Goal: Book appointment/travel/reservation

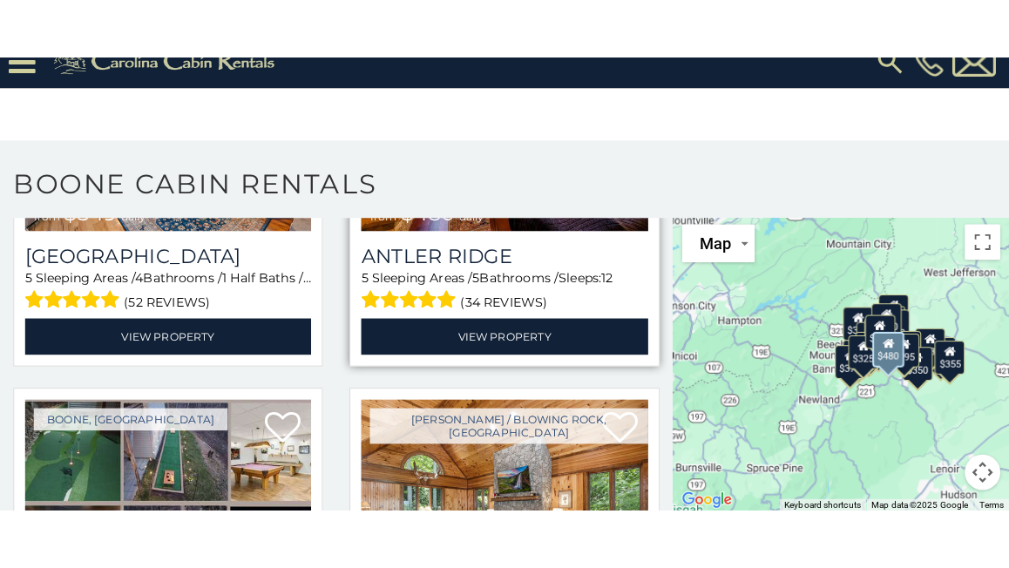
scroll to position [348, 0]
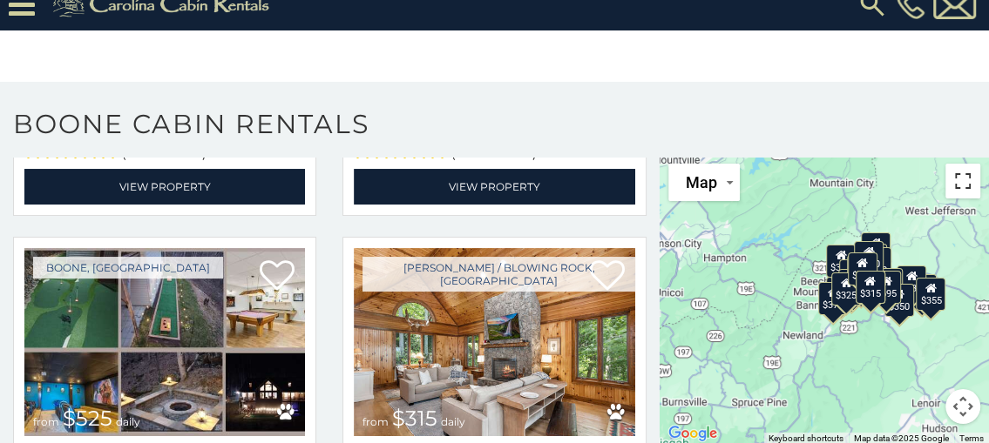
click at [945, 190] on button "Toggle fullscreen view" at bounding box center [962, 181] width 35 height 35
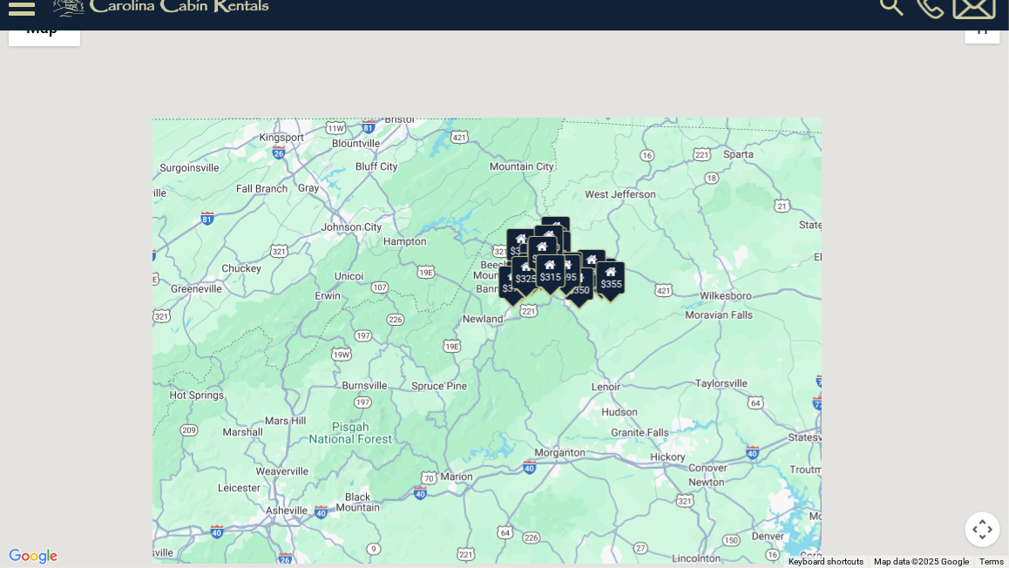
scroll to position [355, 0]
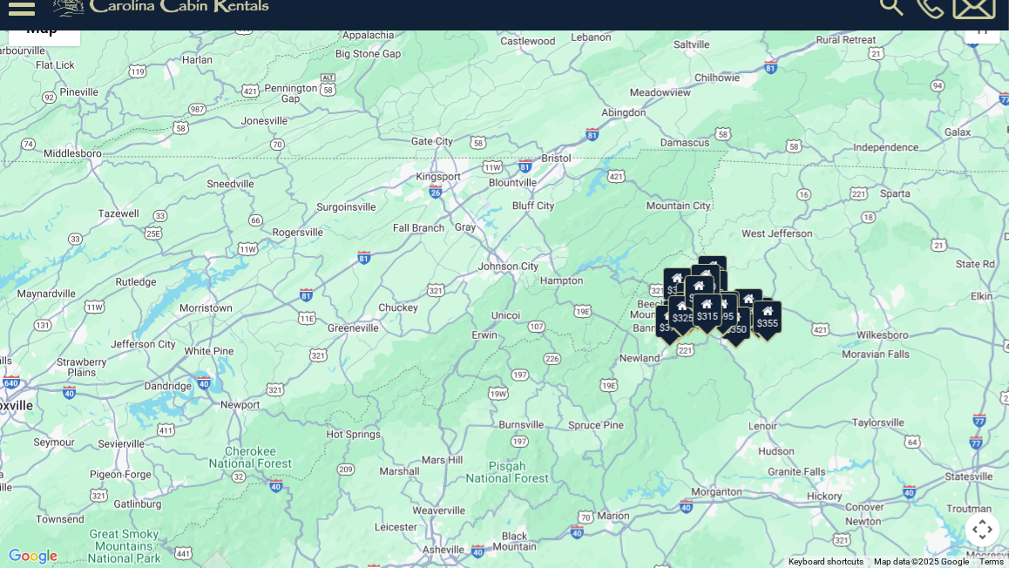
drag, startPoint x: 575, startPoint y: 274, endPoint x: 732, endPoint y: 314, distance: 162.0
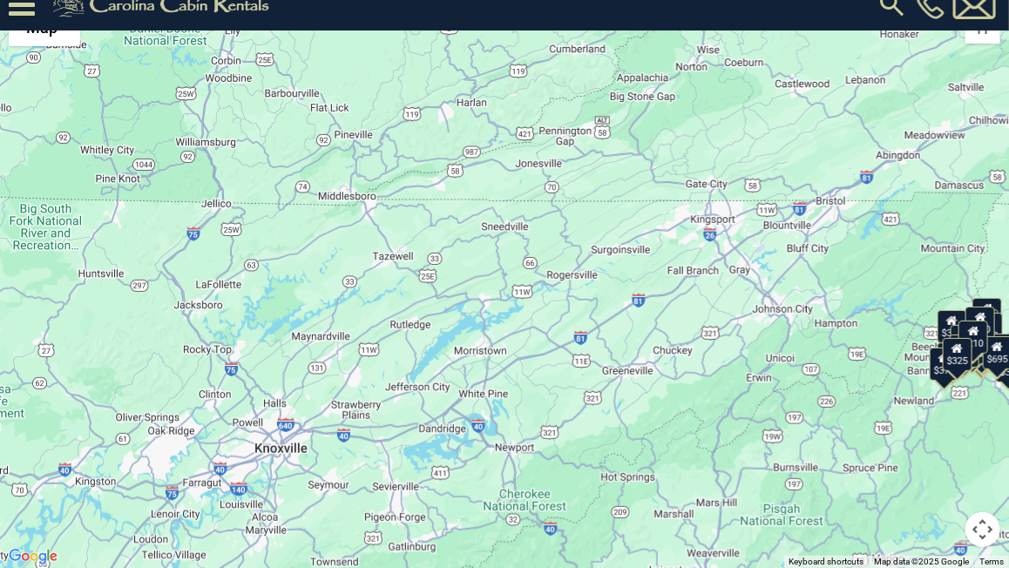
drag, startPoint x: 362, startPoint y: 285, endPoint x: 647, endPoint y: 334, distance: 289.0
click at [647, 334] on div "$349 $480 $525 $315 $355 $675 $635 $930 $400 $451 $330 $400 $485 $460 $395 $255…" at bounding box center [504, 284] width 1009 height 568
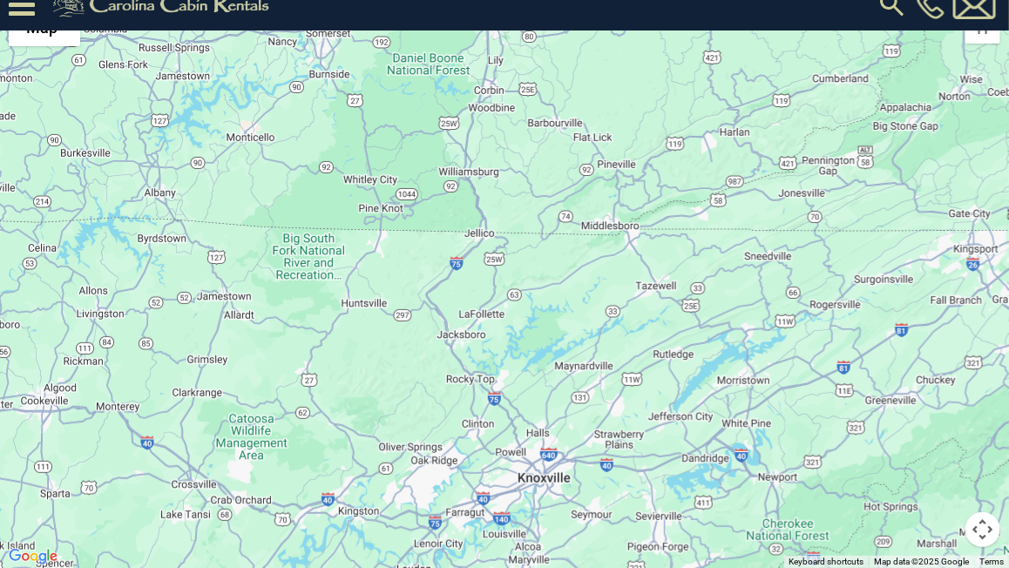
drag, startPoint x: 222, startPoint y: 299, endPoint x: 521, endPoint y: 342, distance: 301.9
click at [521, 342] on div "$349 $480 $525 $315 $675 $635 $400 $451 $330 $400 $485 $460 $395 $255 $565 $225…" at bounding box center [504, 284] width 1009 height 568
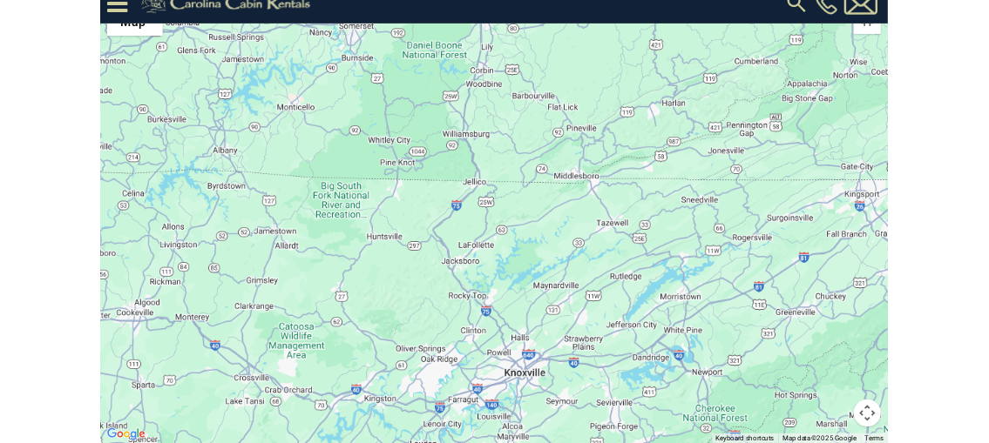
scroll to position [0, 0]
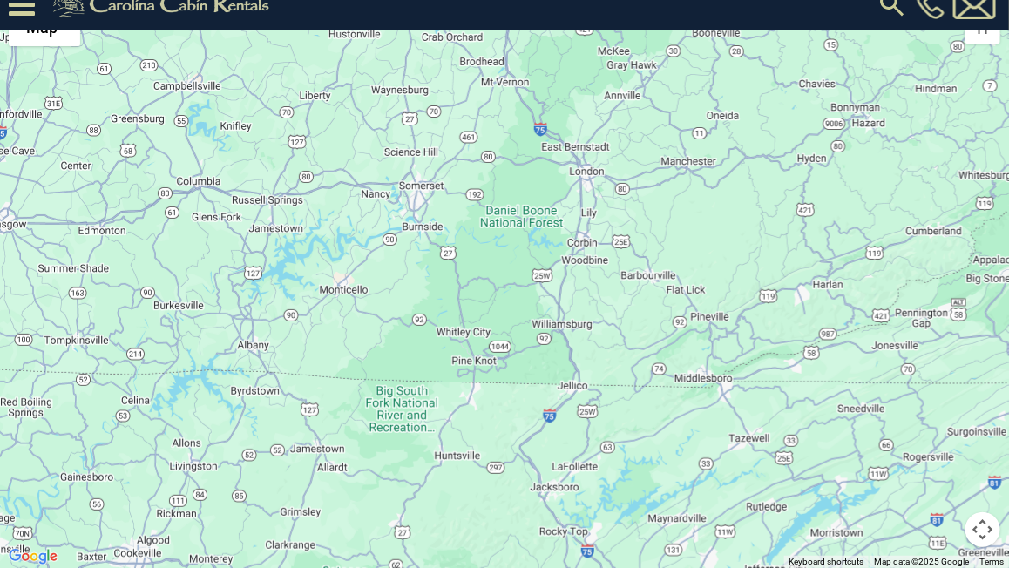
drag, startPoint x: 280, startPoint y: 170, endPoint x: 377, endPoint y: 338, distance: 193.9
click at [377, 338] on div at bounding box center [504, 284] width 1009 height 568
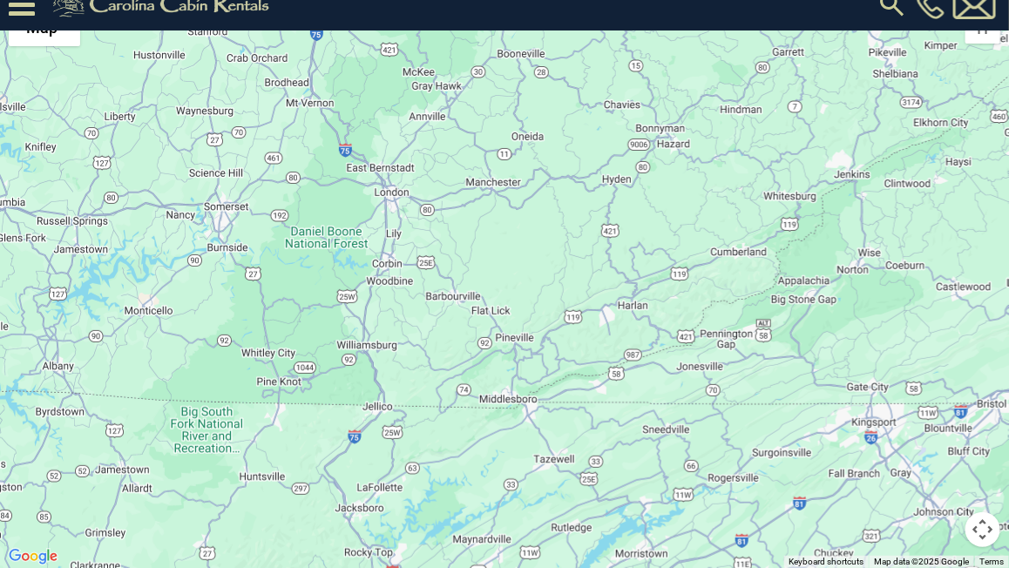
drag, startPoint x: 533, startPoint y: 159, endPoint x: 326, endPoint y: 181, distance: 208.4
click at [326, 181] on div at bounding box center [504, 284] width 1009 height 568
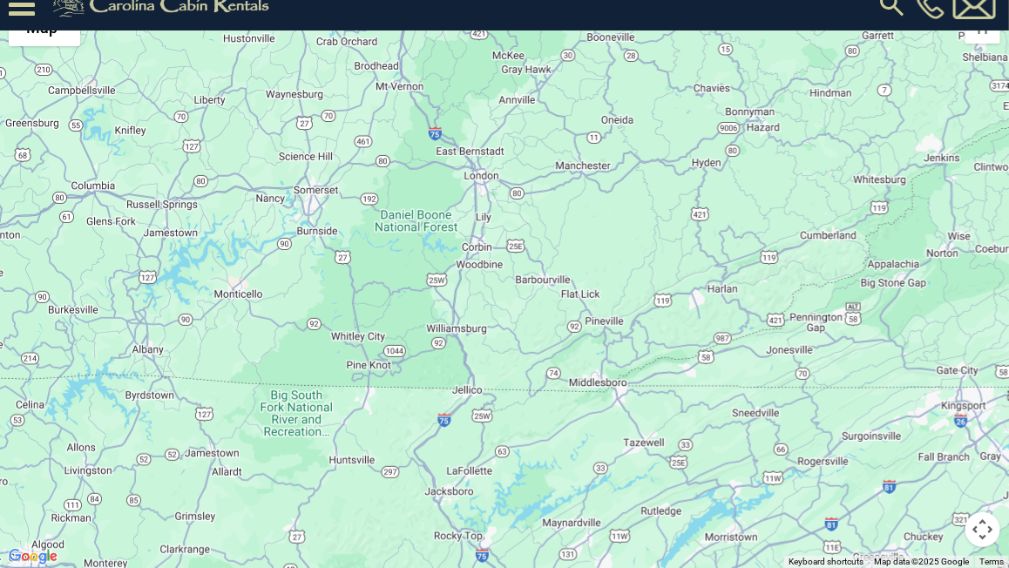
drag, startPoint x: 345, startPoint y: 254, endPoint x: 436, endPoint y: 241, distance: 92.4
click at [436, 241] on div at bounding box center [504, 284] width 1009 height 568
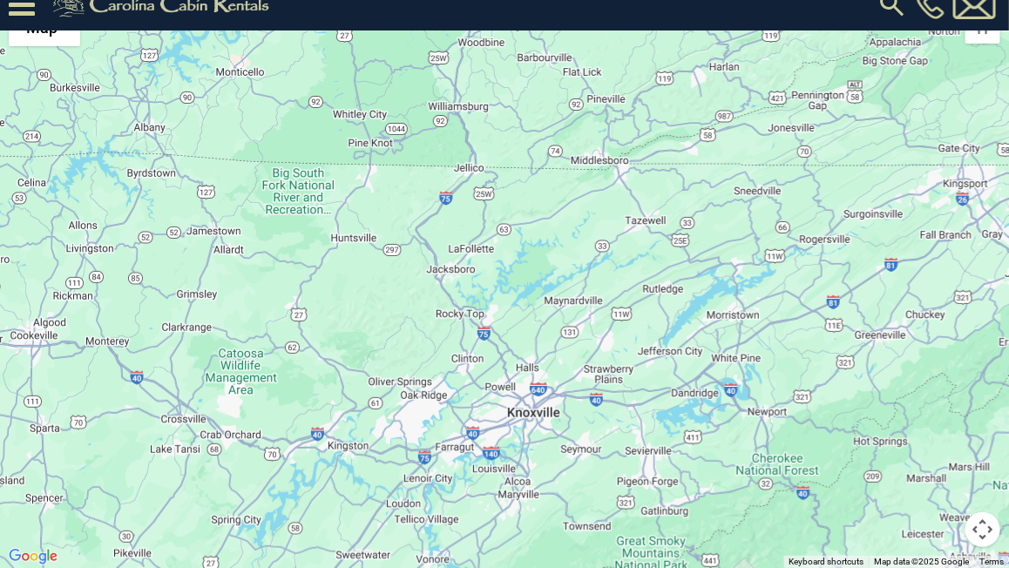
drag, startPoint x: 536, startPoint y: 498, endPoint x: 537, endPoint y: 273, distance: 225.6
click at [537, 273] on div at bounding box center [504, 284] width 1009 height 568
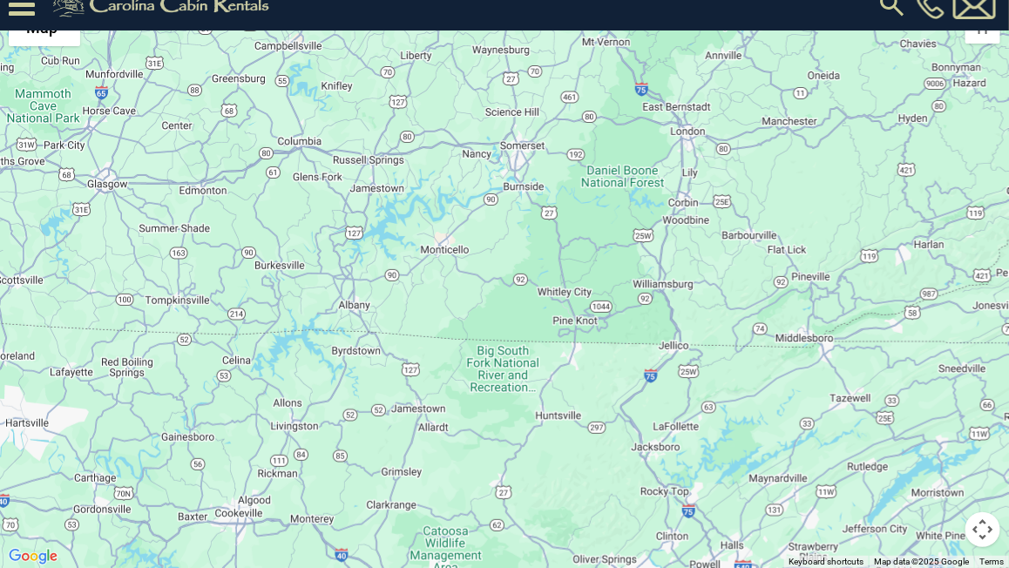
drag, startPoint x: 184, startPoint y: 140, endPoint x: 391, endPoint y: 321, distance: 274.7
click at [391, 321] on div at bounding box center [504, 284] width 1009 height 568
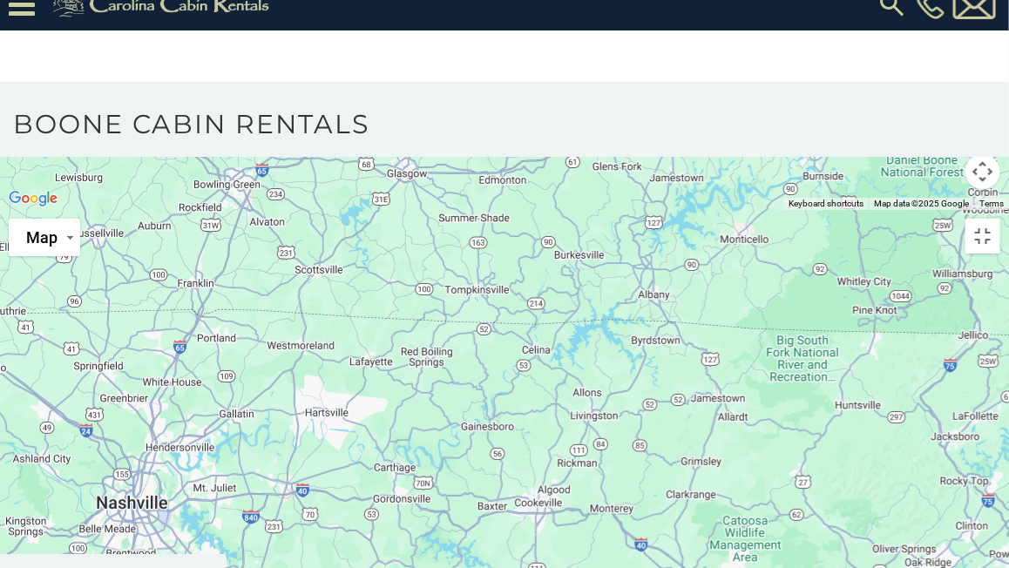
drag, startPoint x: 75, startPoint y: 216, endPoint x: 382, endPoint y: 285, distance: 314.2
click at [382, 210] on div at bounding box center [504, 210] width 1009 height 0
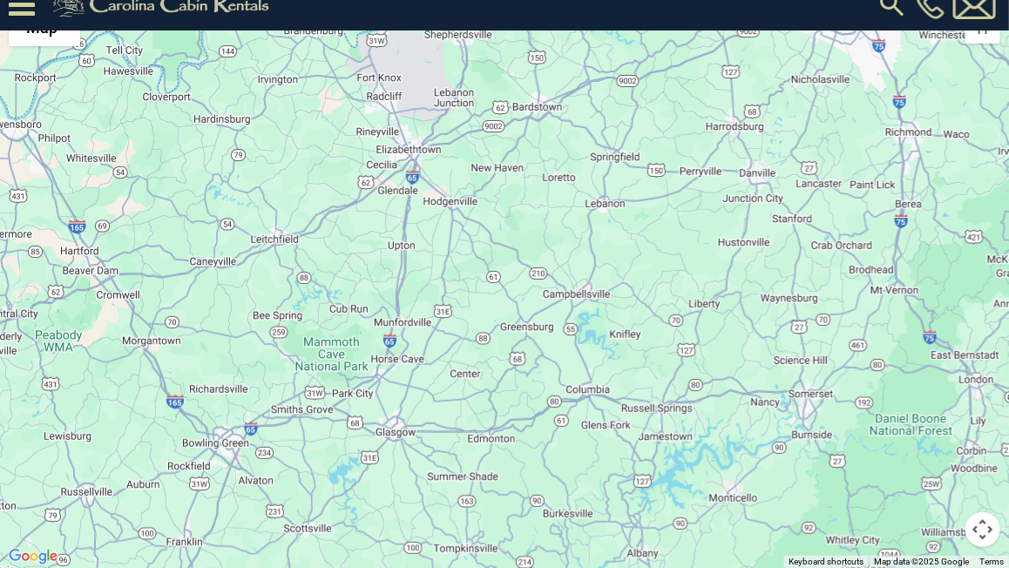
drag, startPoint x: 225, startPoint y: 264, endPoint x: 213, endPoint y: 457, distance: 193.7
click at [213, 442] on div at bounding box center [504, 284] width 1009 height 568
click at [338, 347] on div at bounding box center [504, 284] width 1009 height 568
click at [368, 359] on div at bounding box center [504, 284] width 1009 height 568
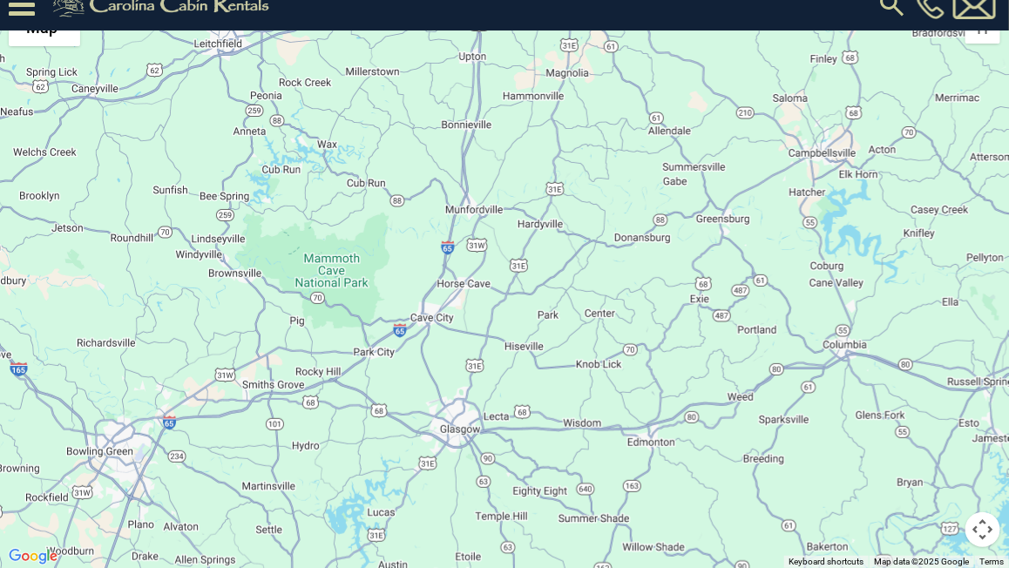
drag, startPoint x: 417, startPoint y: 355, endPoint x: 456, endPoint y: 279, distance: 85.7
click at [456, 279] on div at bounding box center [504, 284] width 1009 height 568
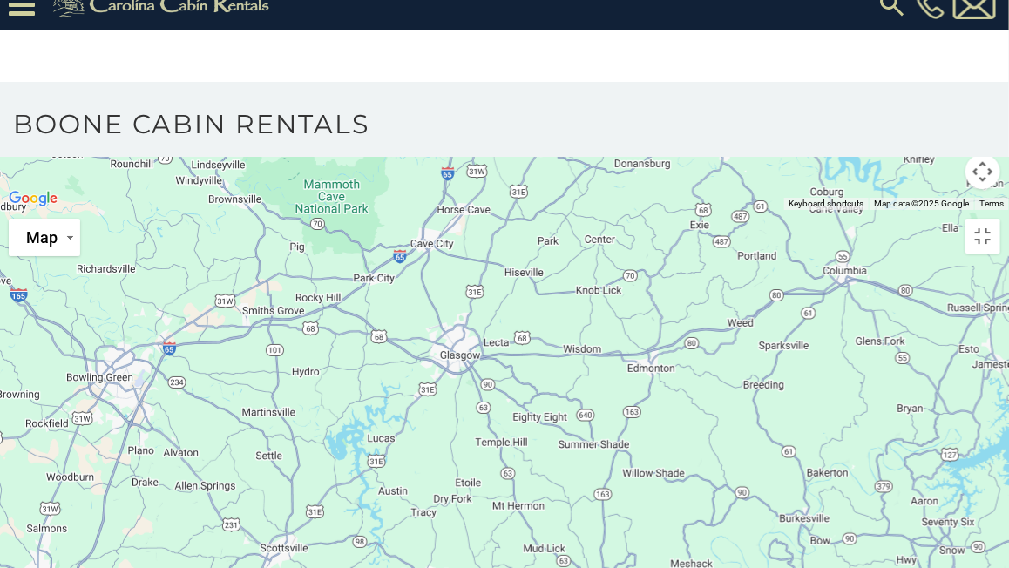
click at [392, 210] on div at bounding box center [504, 210] width 1009 height 0
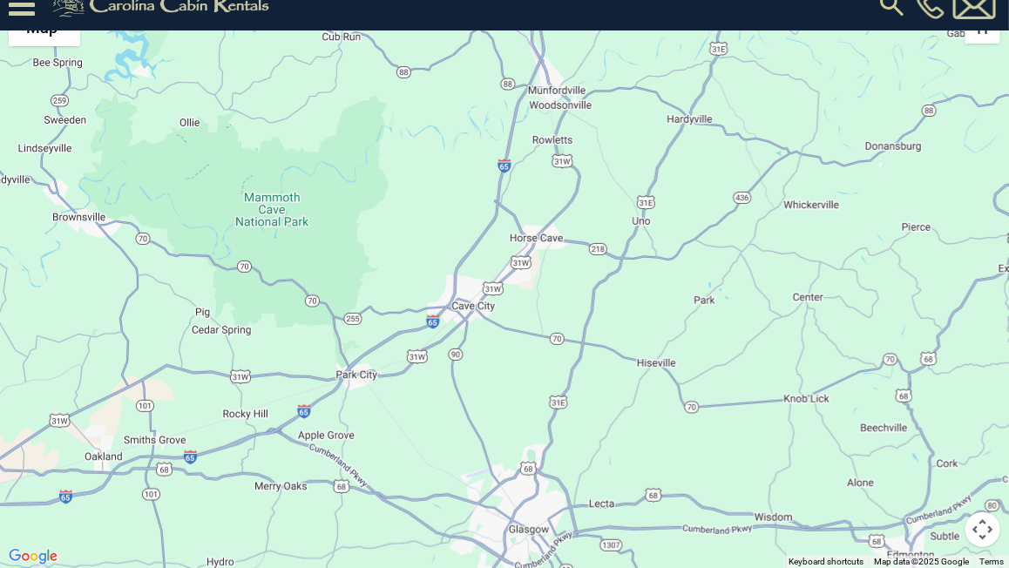
click at [988, 37] on button "Toggle fullscreen view" at bounding box center [982, 26] width 35 height 35
